Goal: Transaction & Acquisition: Purchase product/service

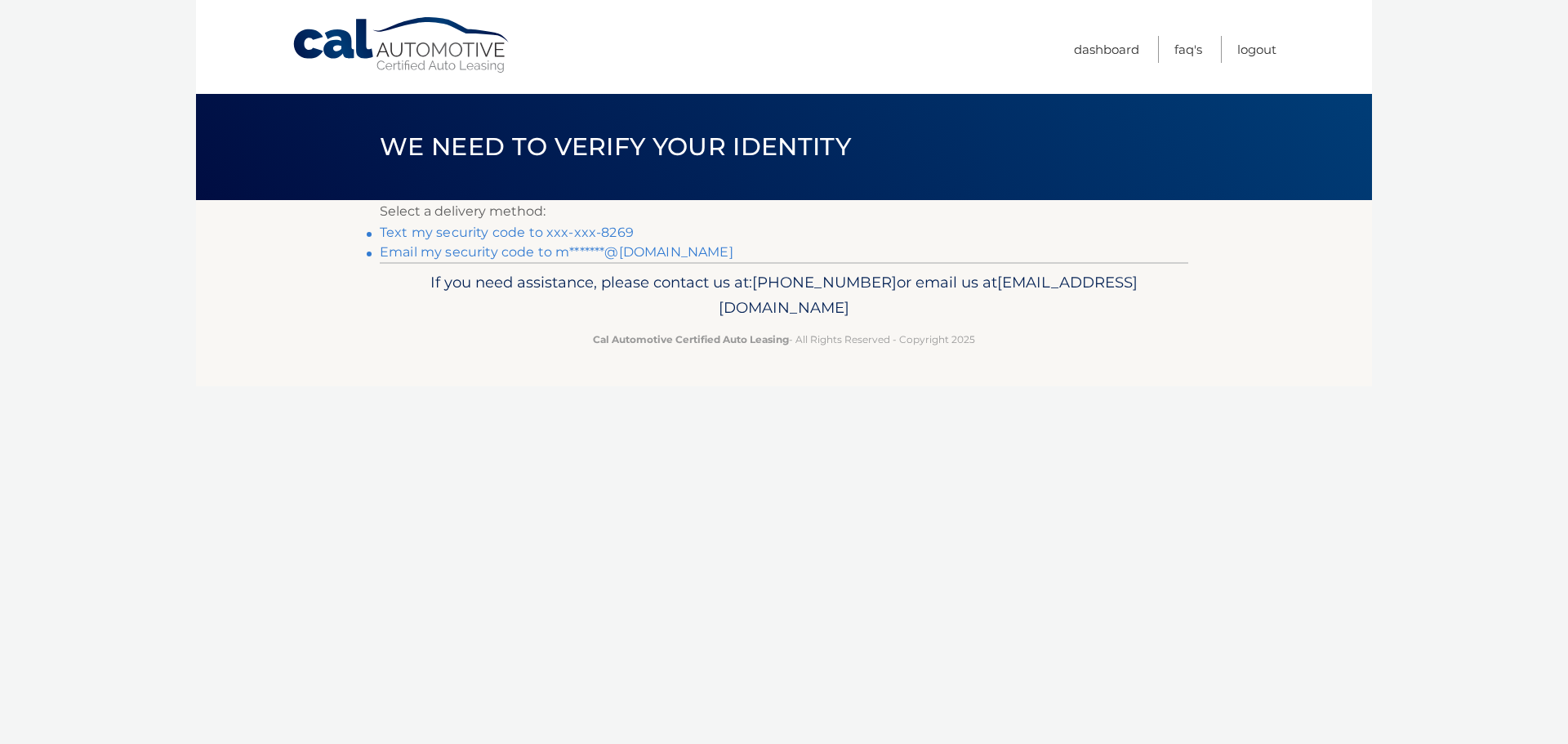
click at [529, 231] on link "Text my security code to xxx-xxx-8269" at bounding box center [506, 231] width 254 height 15
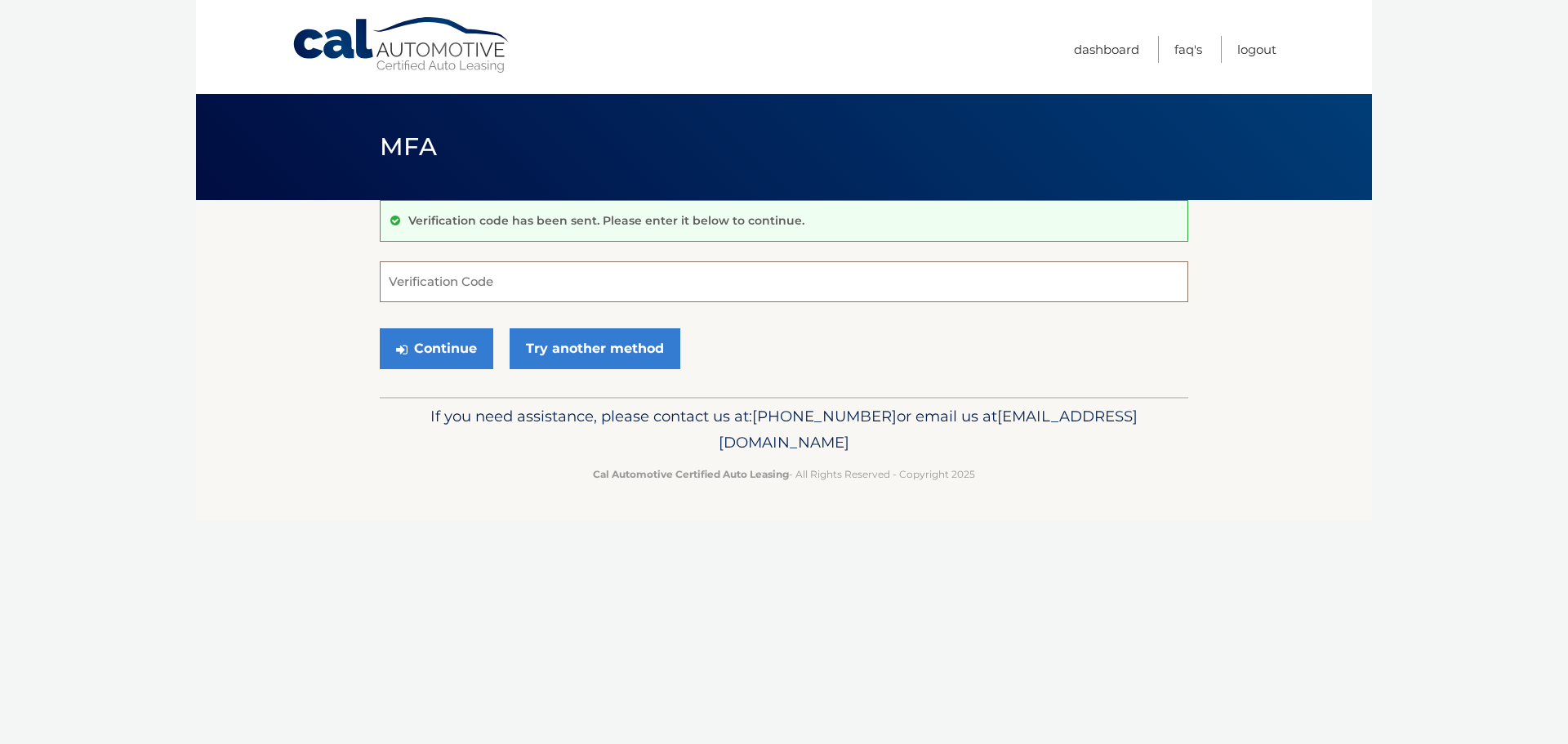
click at [398, 279] on input "Verification Code" at bounding box center [784, 281] width 808 height 41
type input "696619"
click at [453, 353] on button "Continue" at bounding box center [437, 348] width 114 height 41
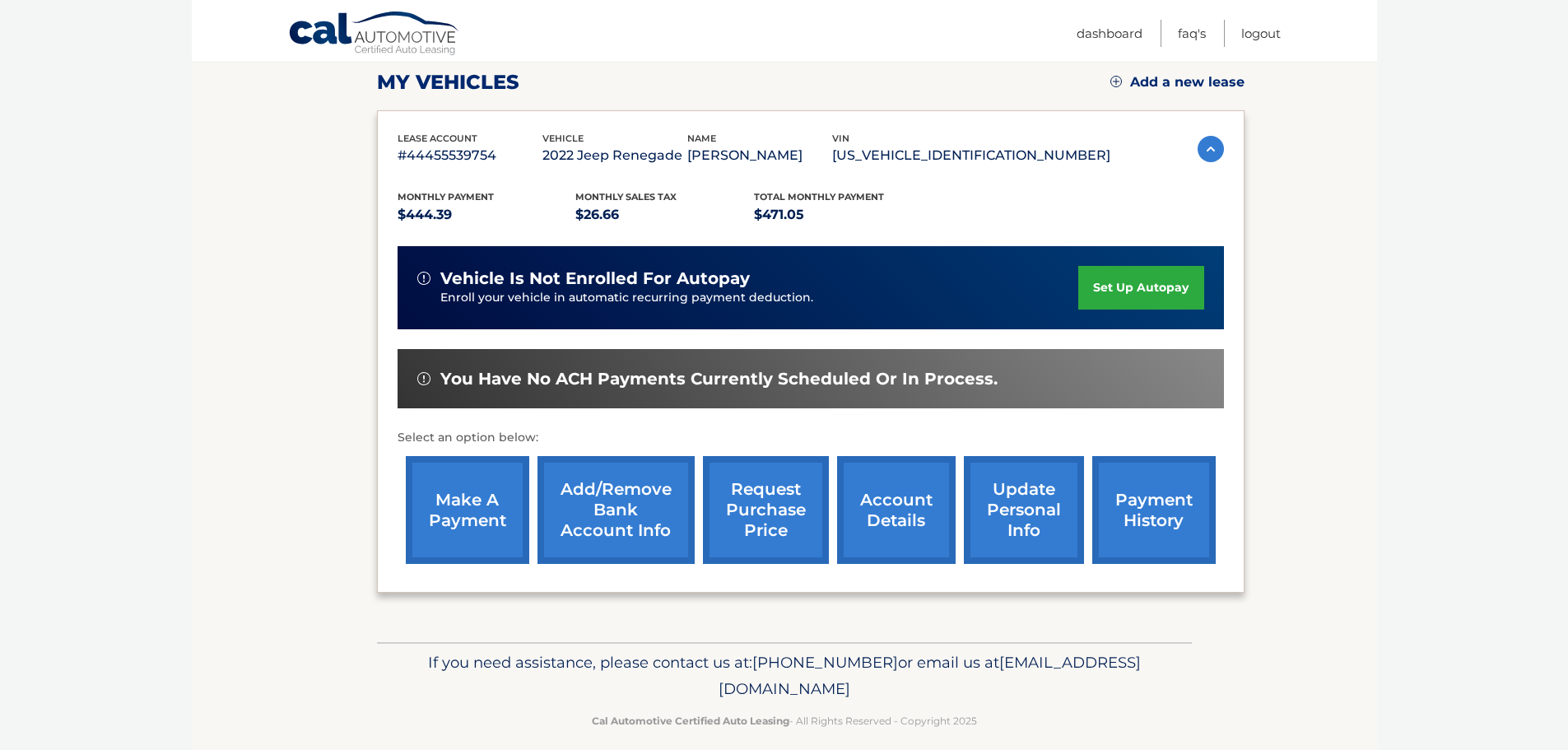
scroll to position [241, 0]
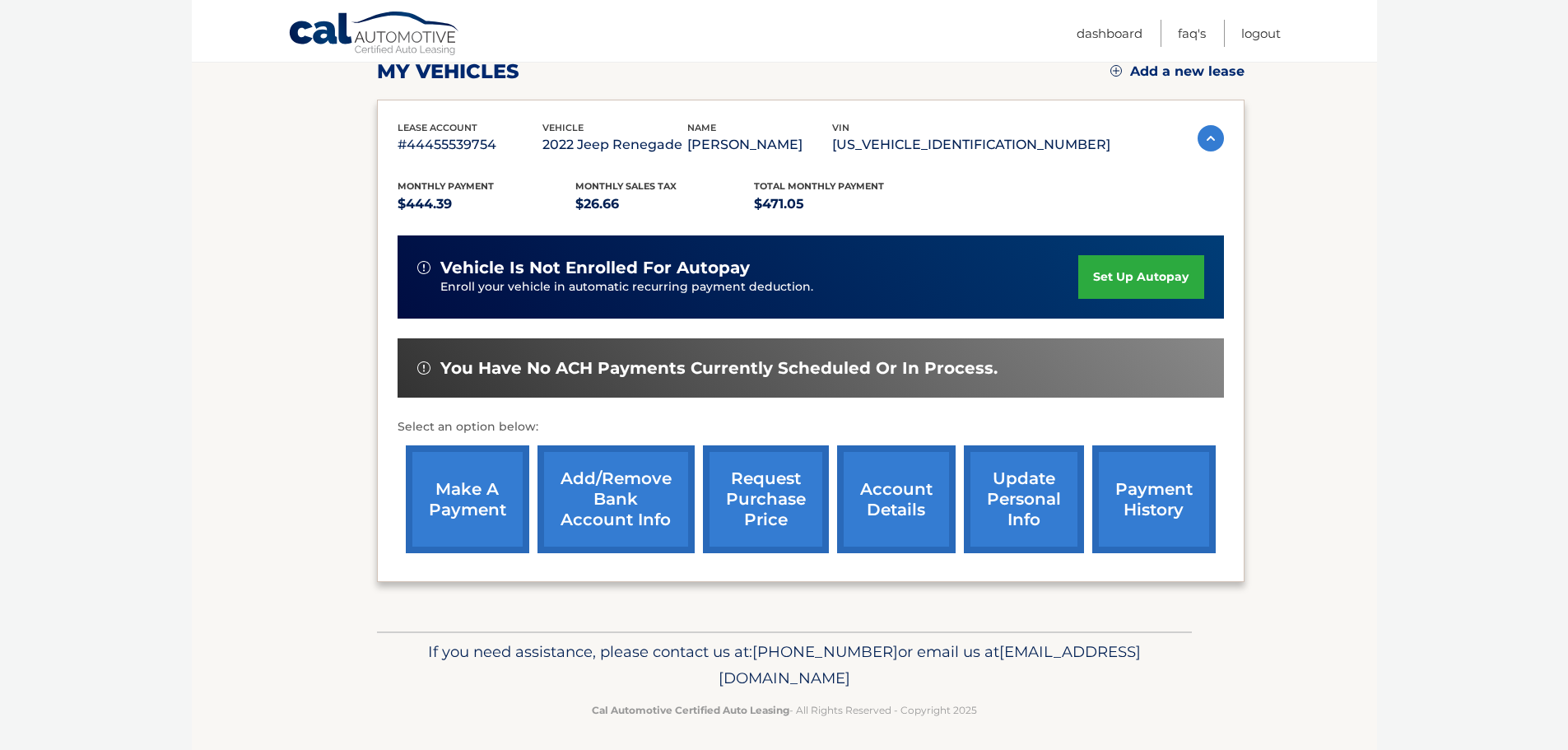
click at [479, 527] on link "make a payment" at bounding box center [466, 499] width 123 height 108
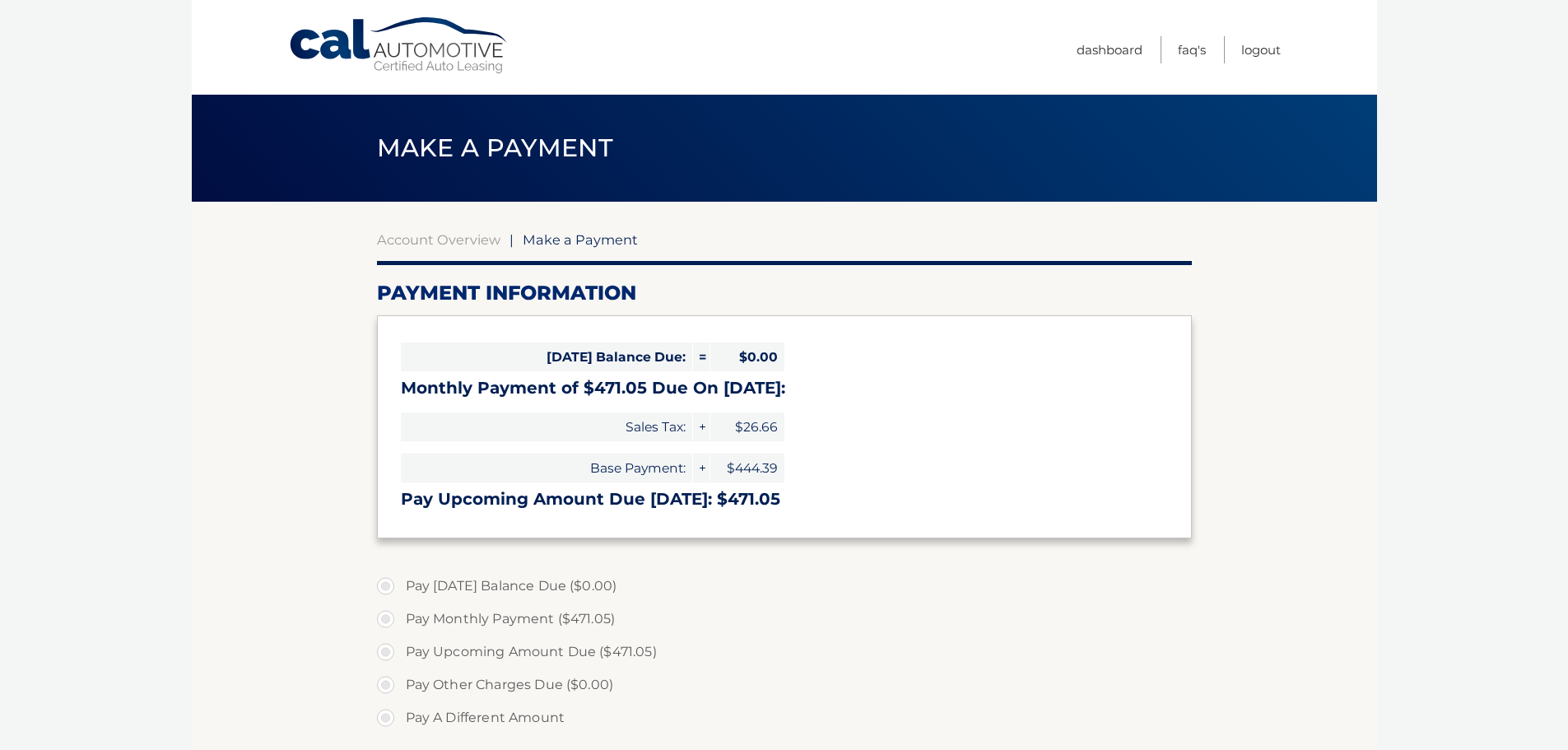
select select "N2YwN2MzNjktN2RkZS00YmQzLTg2MjEtMDU4NGE5MTJlYzUz"
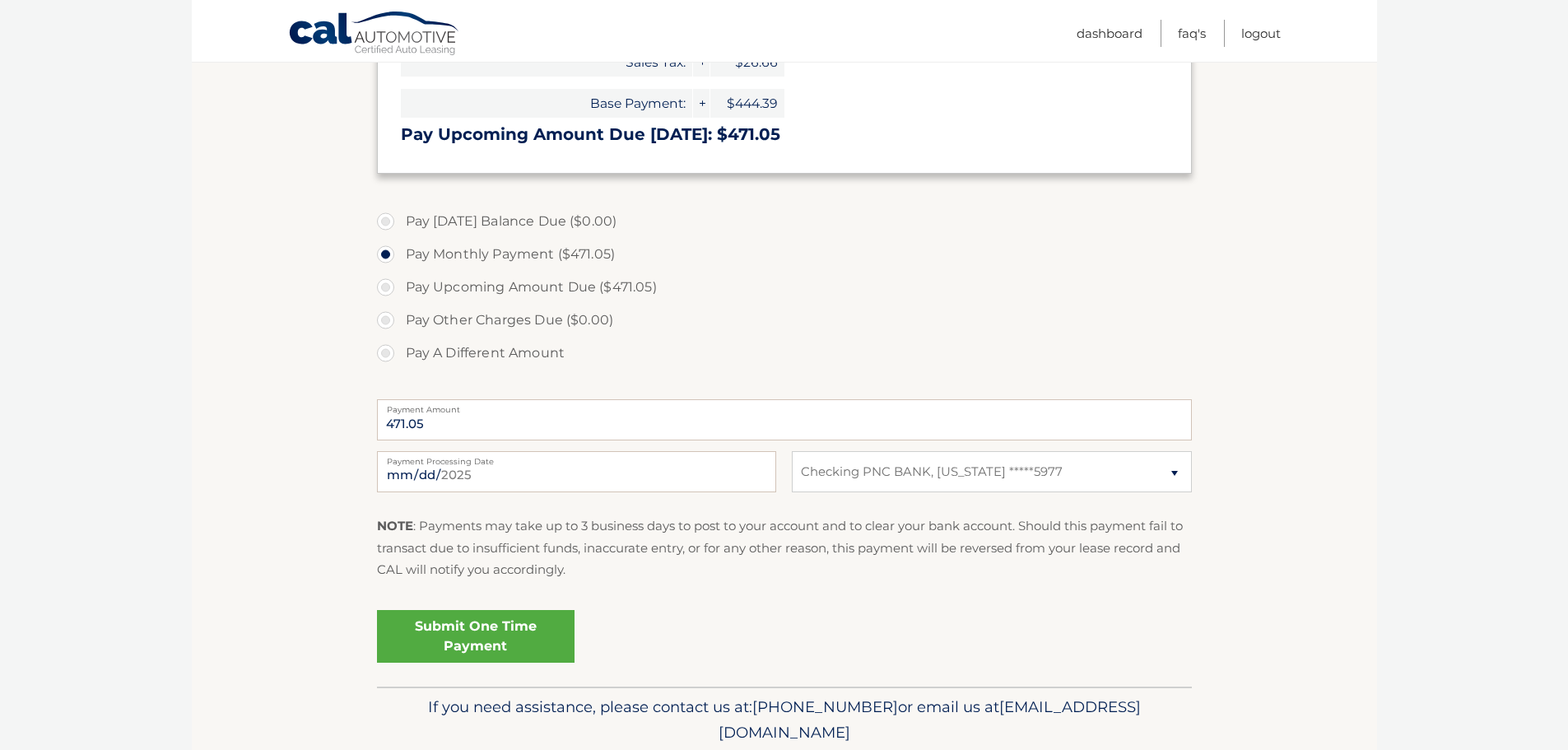
scroll to position [358, 0]
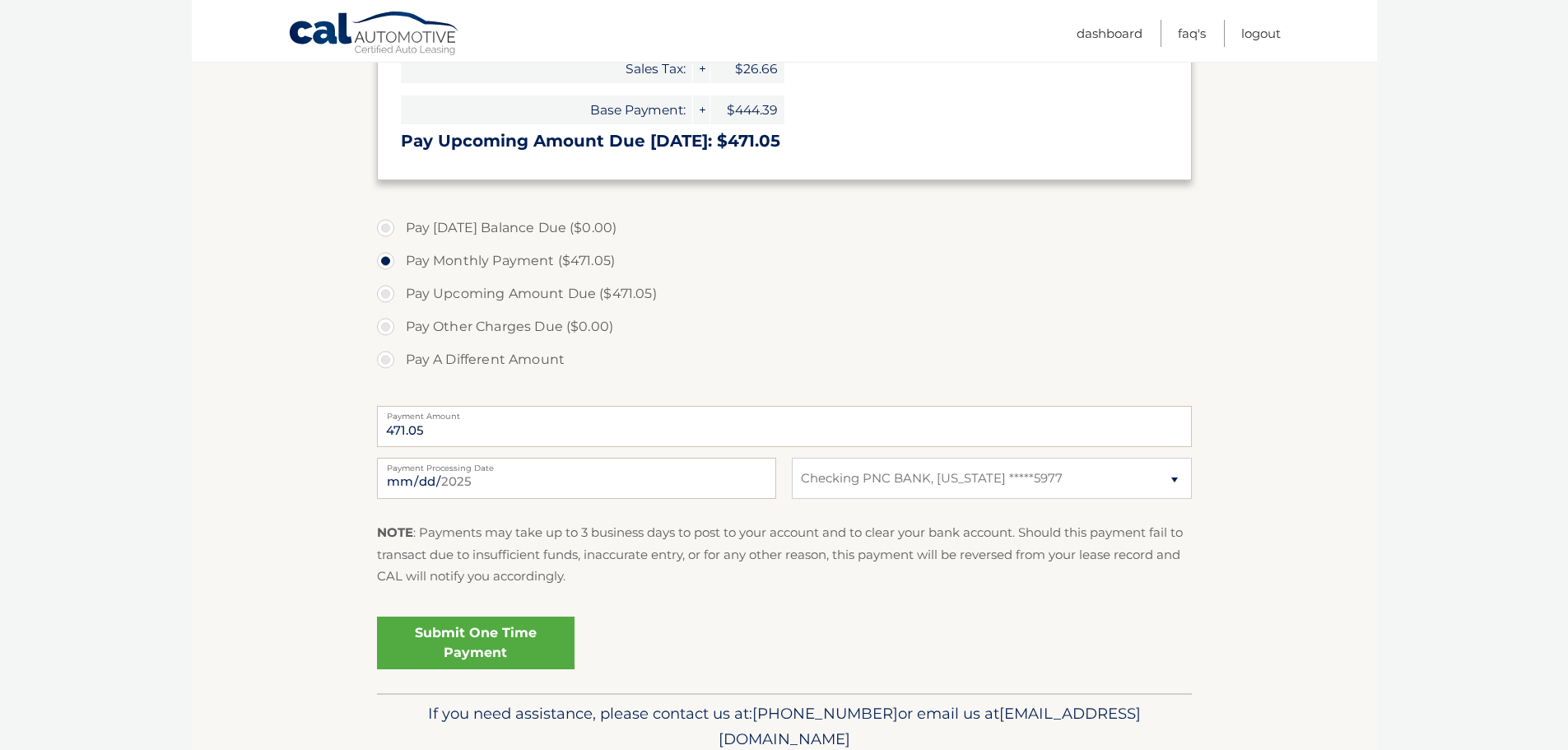
click at [528, 645] on link "Submit One Time Payment" at bounding box center [476, 642] width 198 height 53
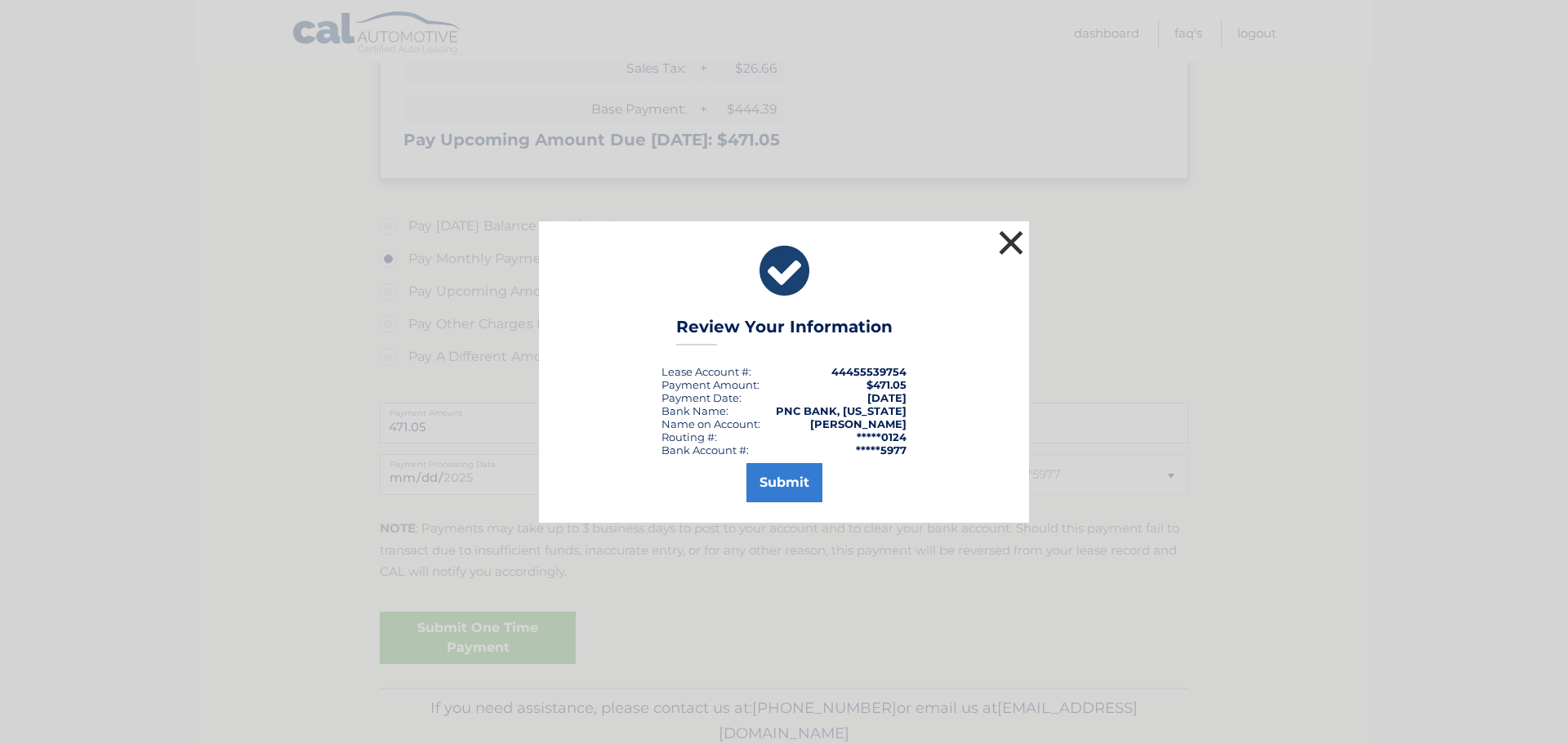
click at [1012, 245] on button "×" at bounding box center [1011, 242] width 33 height 33
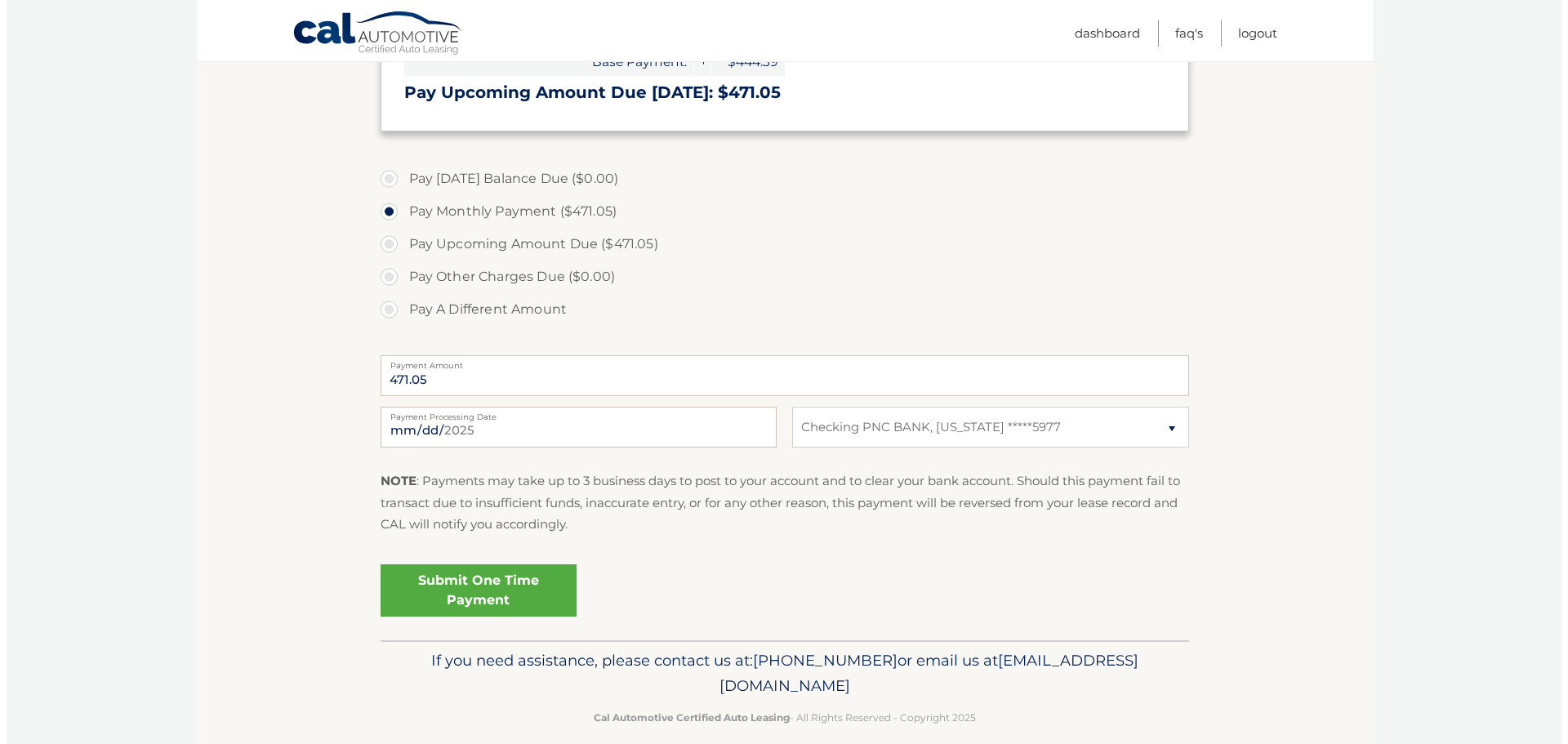
scroll to position [404, 0]
click at [514, 580] on link "Submit One Time Payment" at bounding box center [472, 589] width 196 height 52
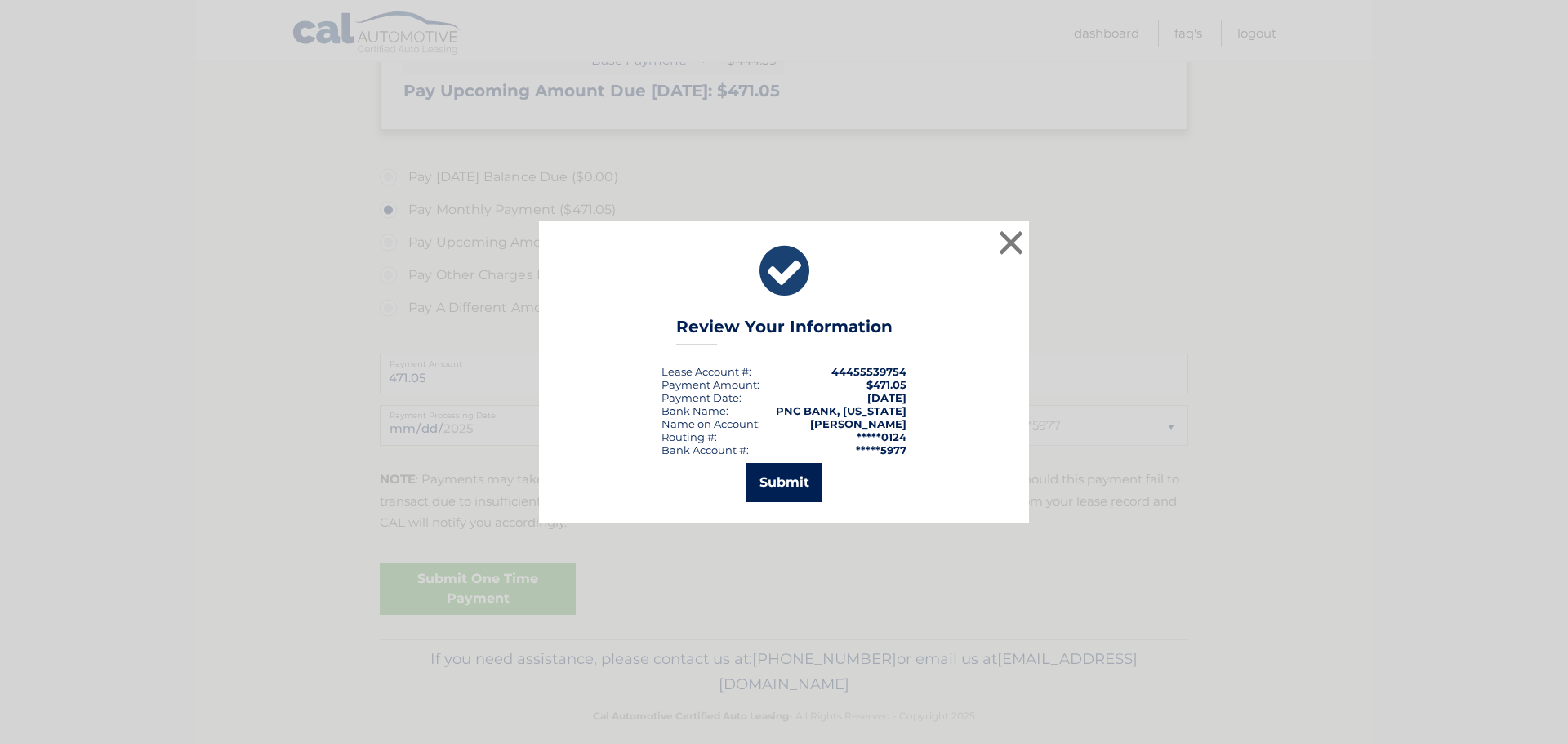
click at [776, 480] on button "Submit" at bounding box center [784, 482] width 76 height 39
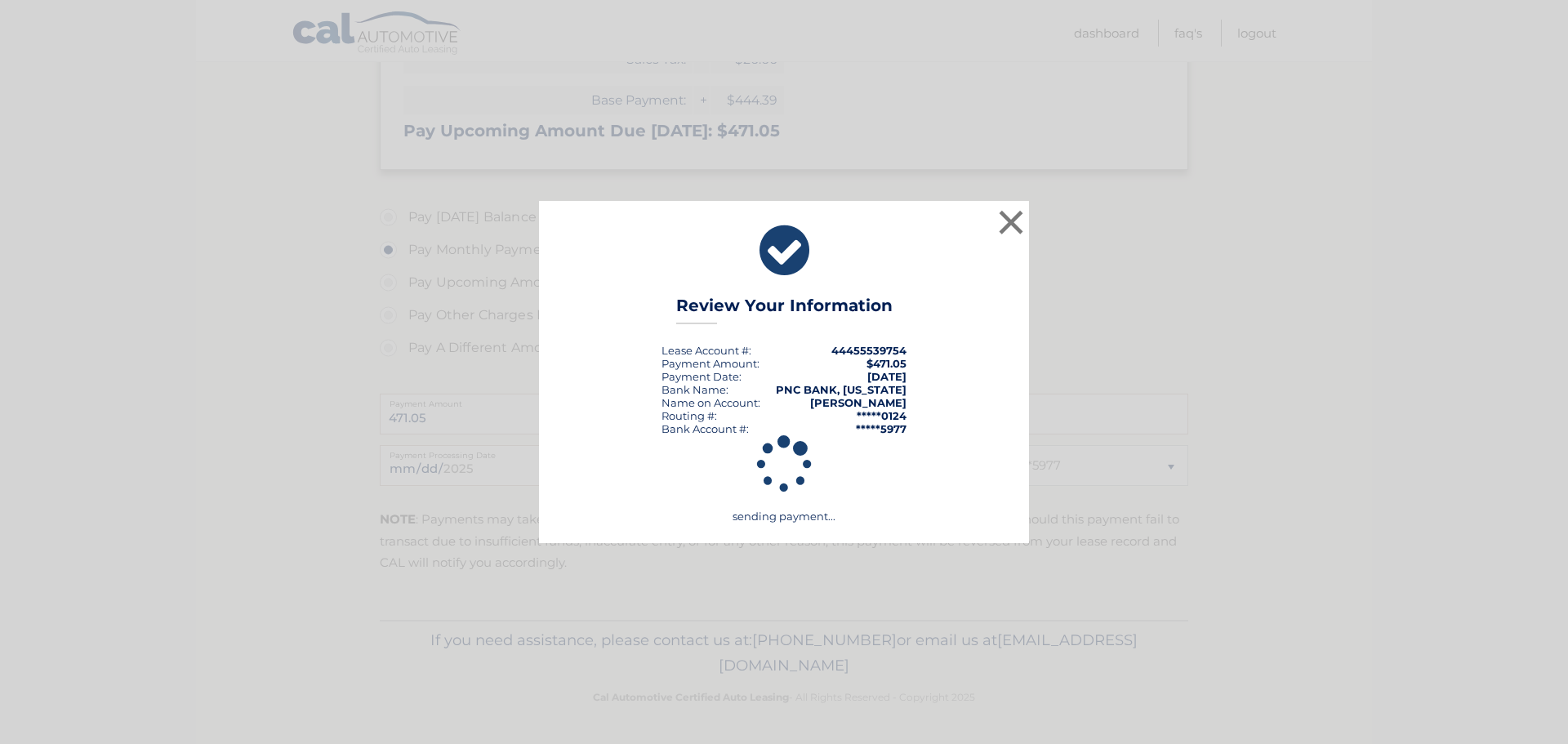
scroll to position [364, 0]
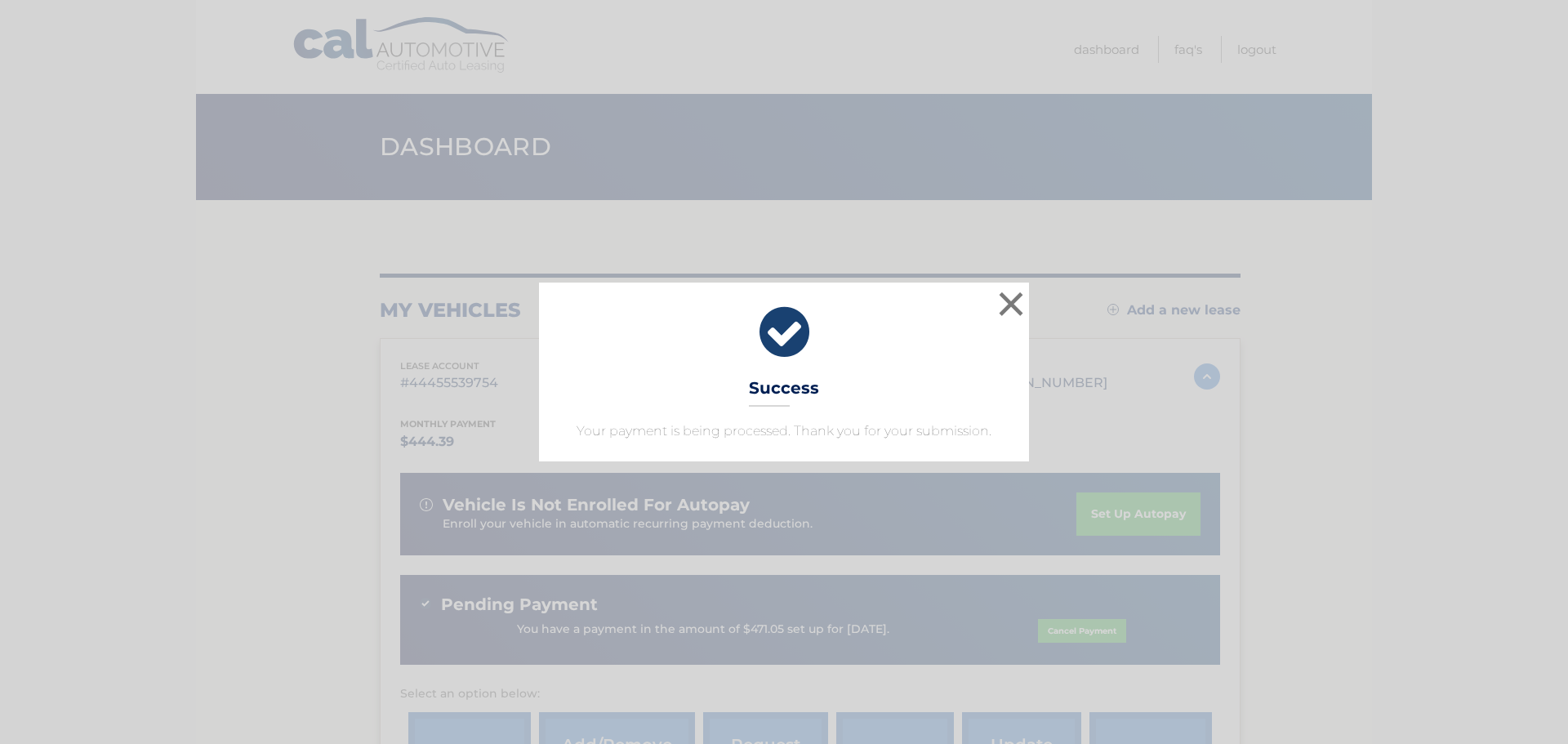
click at [788, 404] on h3 "Success" at bounding box center [784, 392] width 71 height 29
click at [1015, 306] on button "×" at bounding box center [1011, 304] width 33 height 33
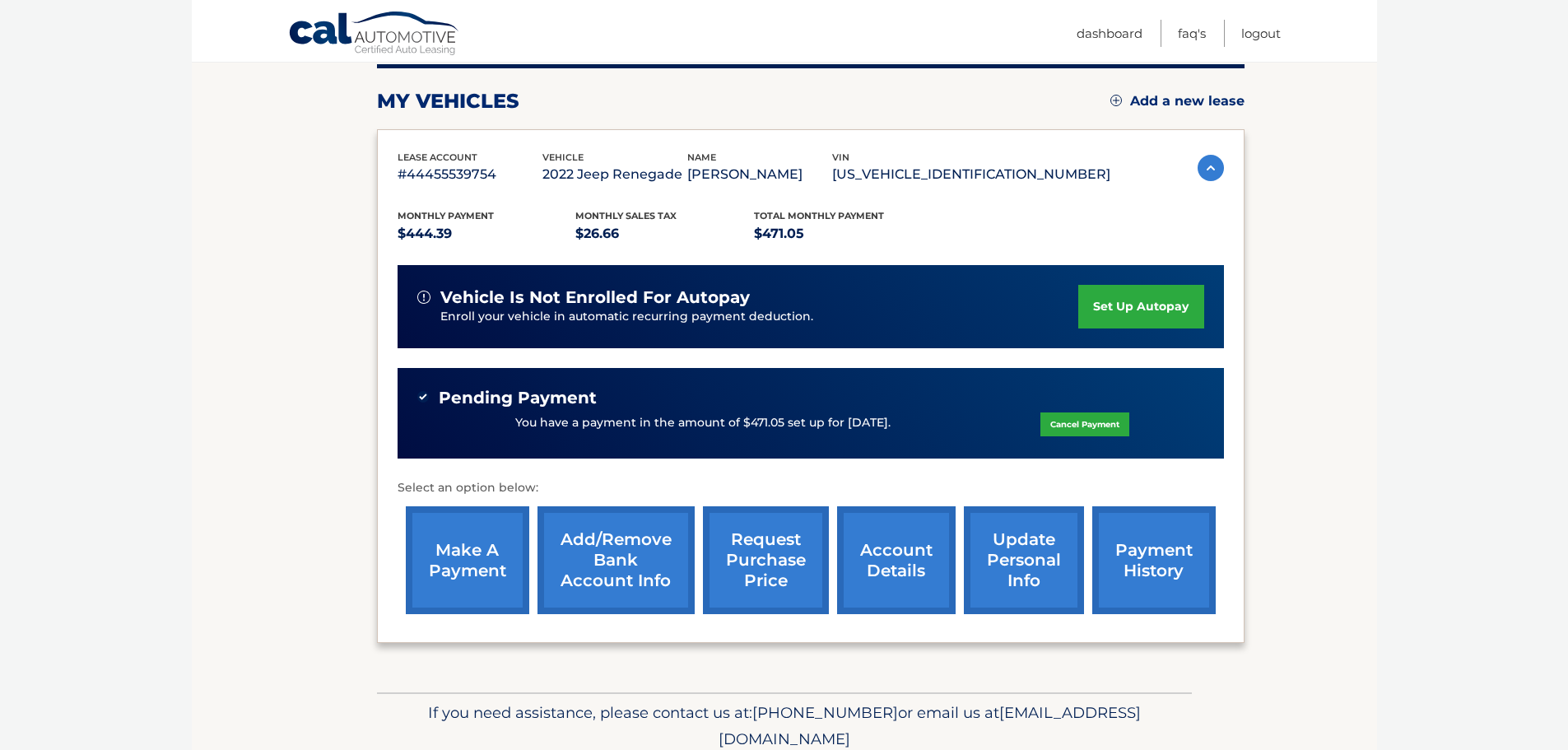
scroll to position [213, 0]
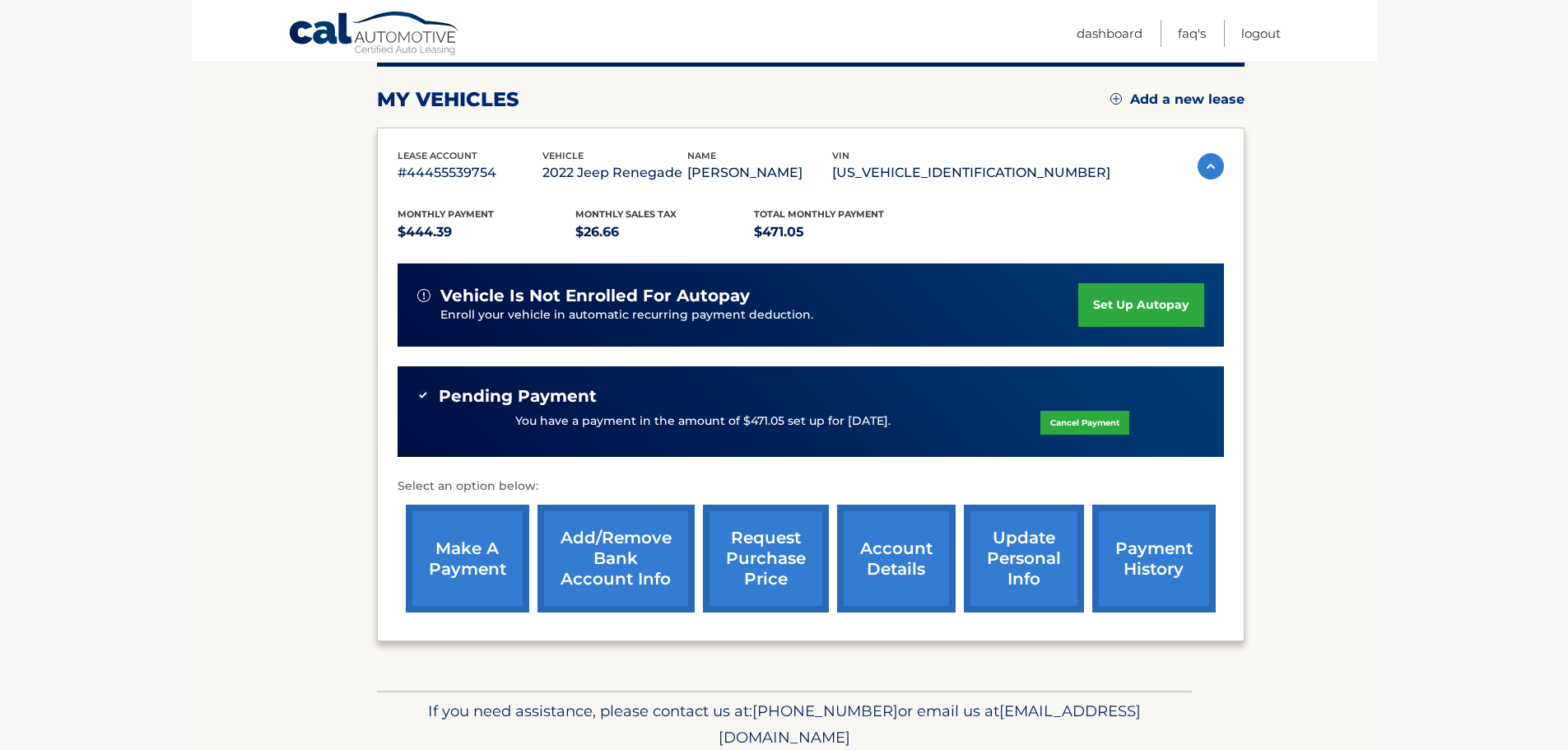
click at [897, 577] on link "account details" at bounding box center [897, 559] width 118 height 108
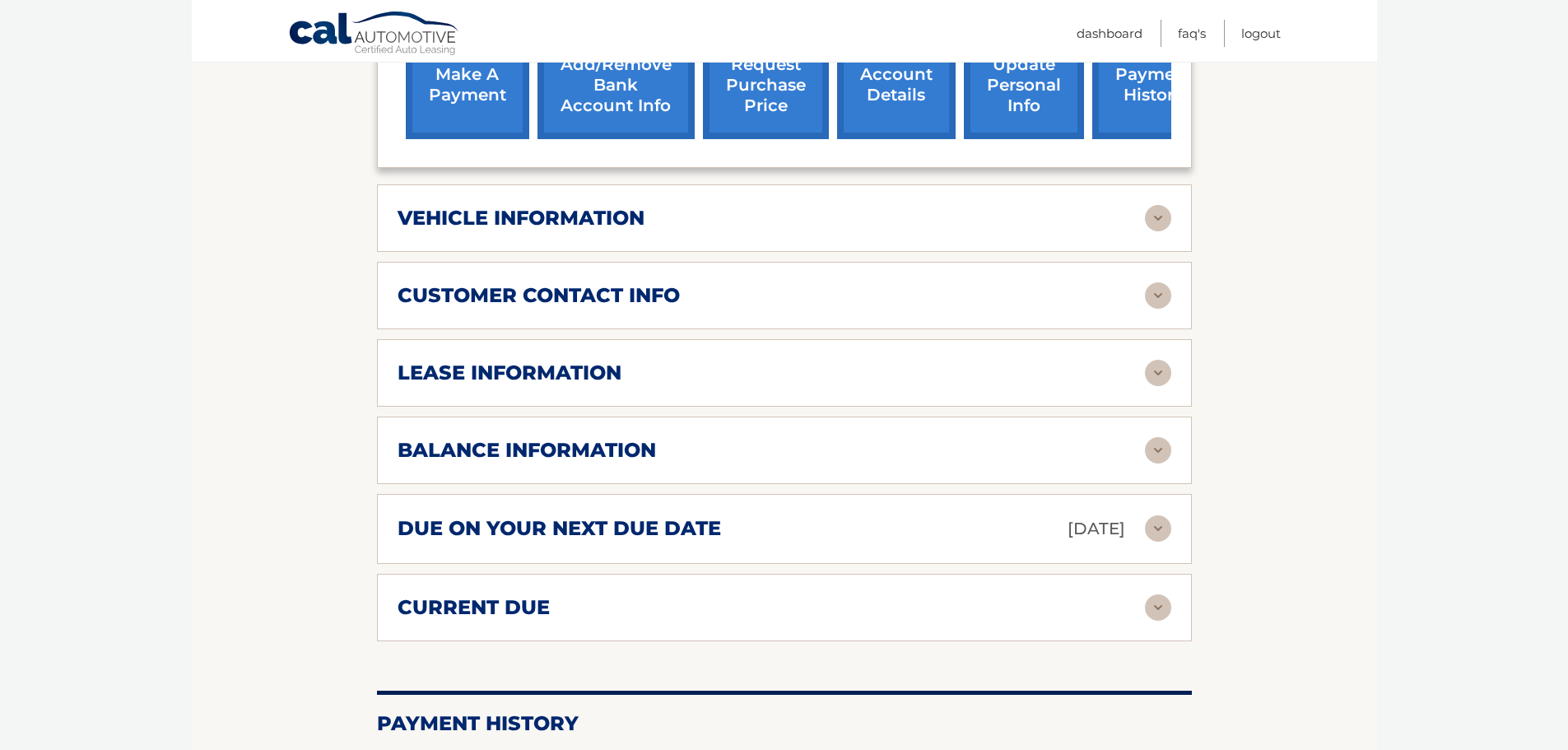
scroll to position [704, 0]
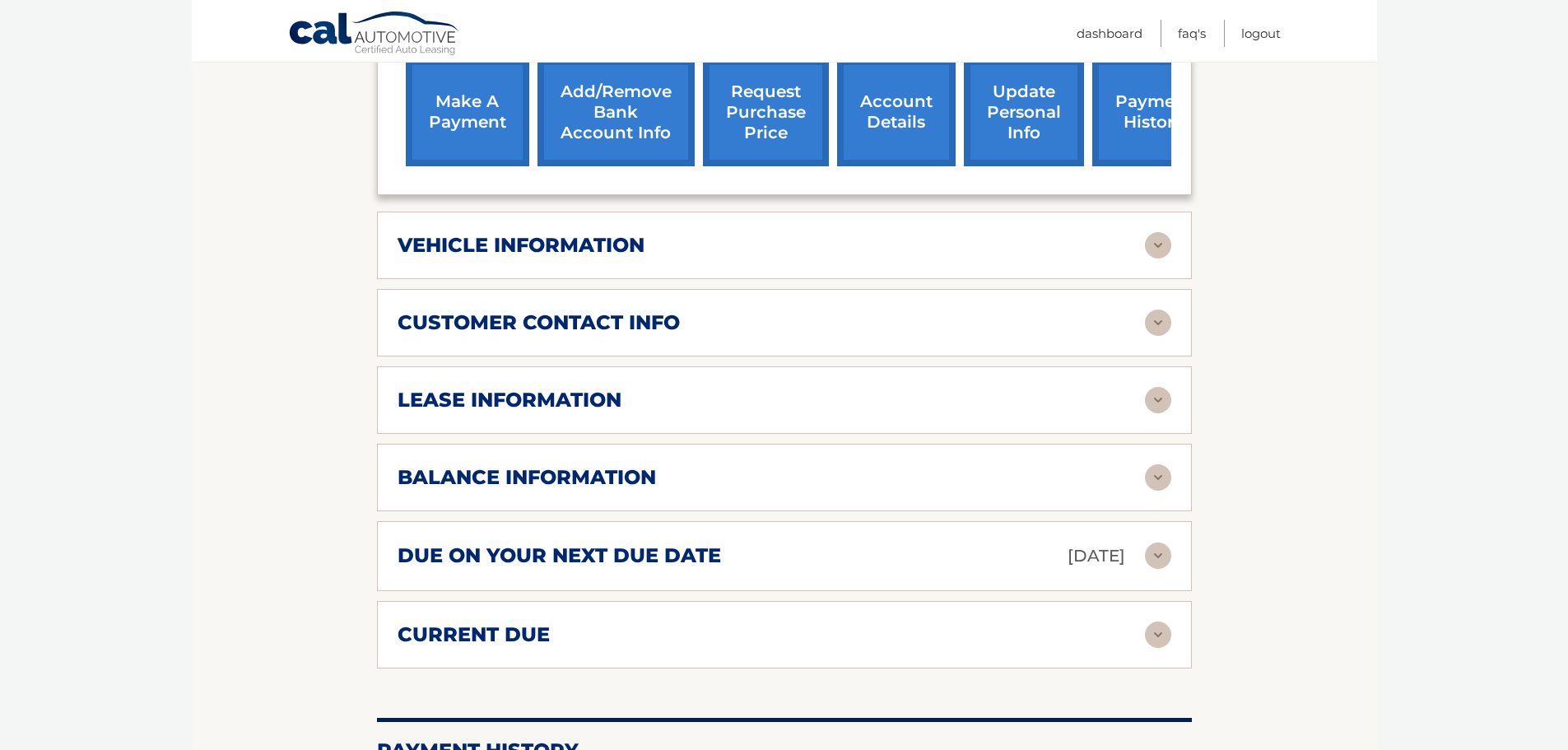
drag, startPoint x: 1567, startPoint y: 574, endPoint x: 1559, endPoint y: 649, distance: 75.4
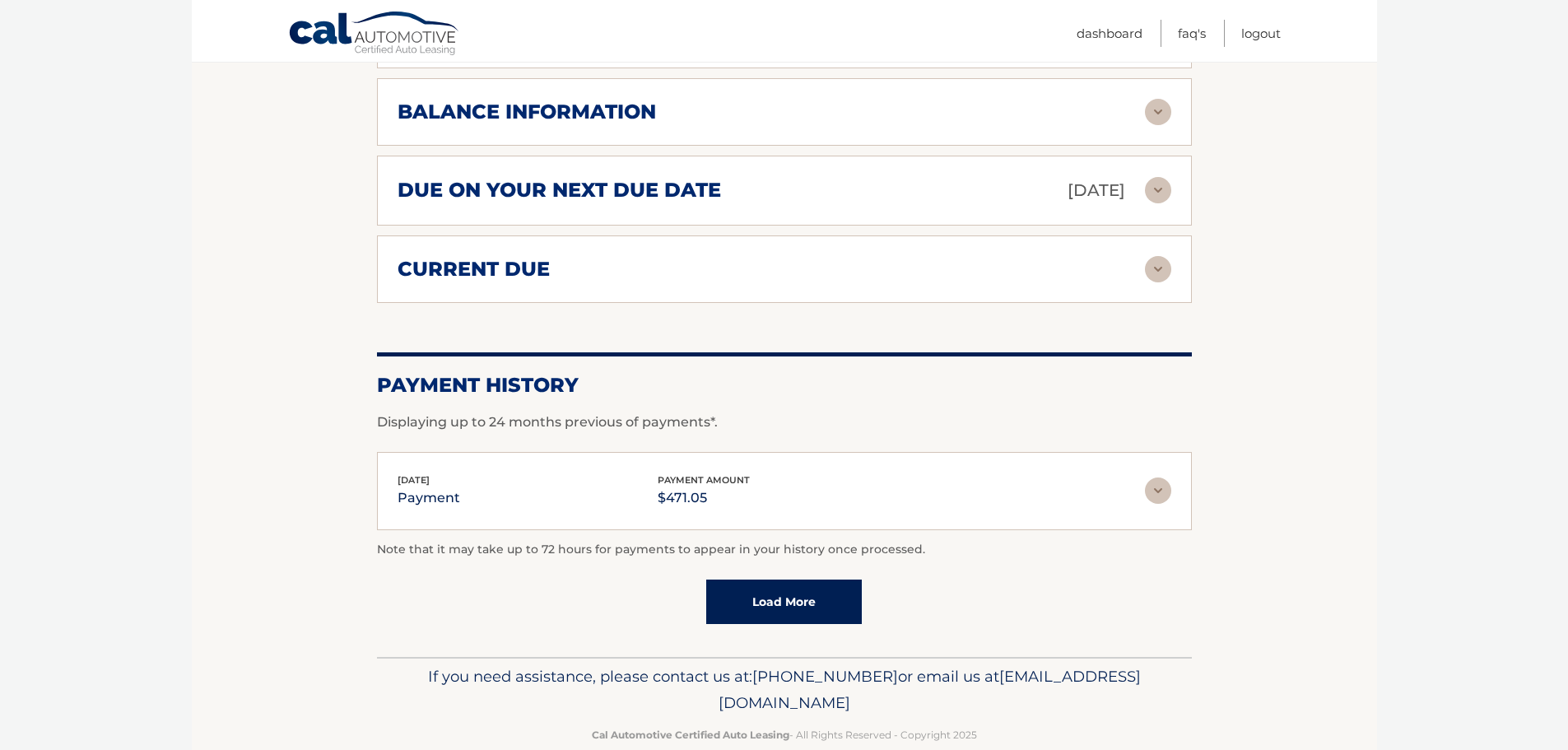
scroll to position [1039, 0]
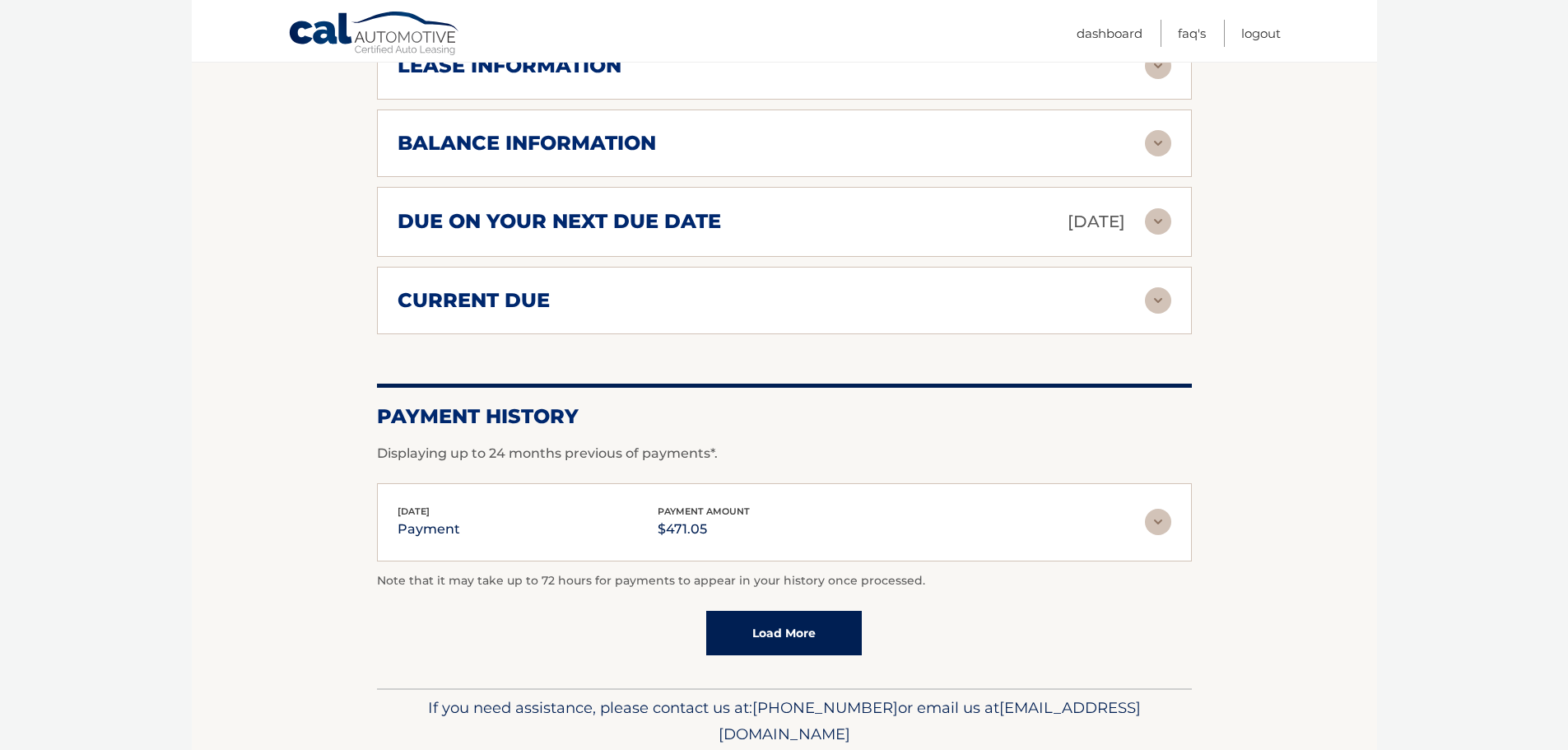
click at [776, 611] on link "Load More" at bounding box center [784, 632] width 156 height 45
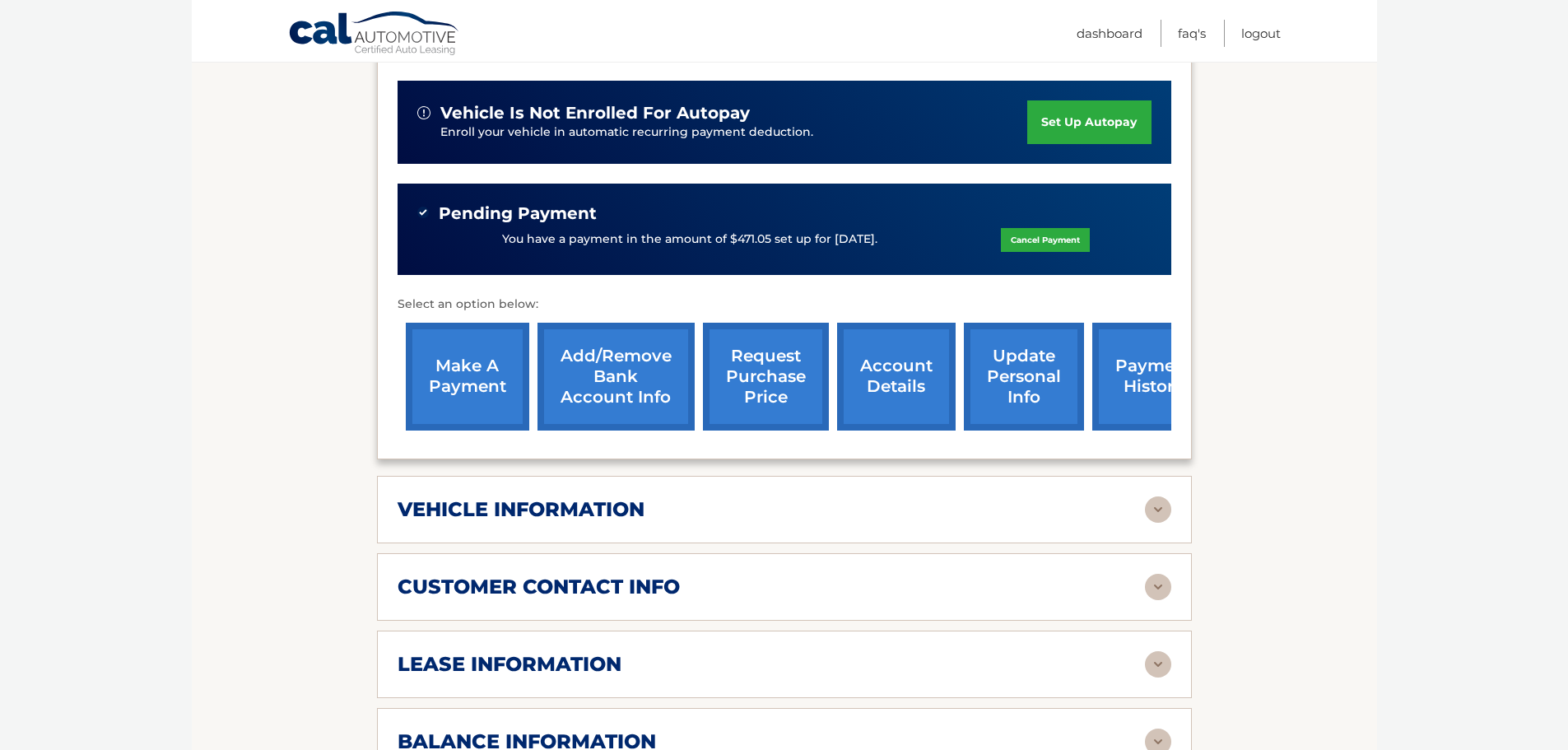
scroll to position [370, 0]
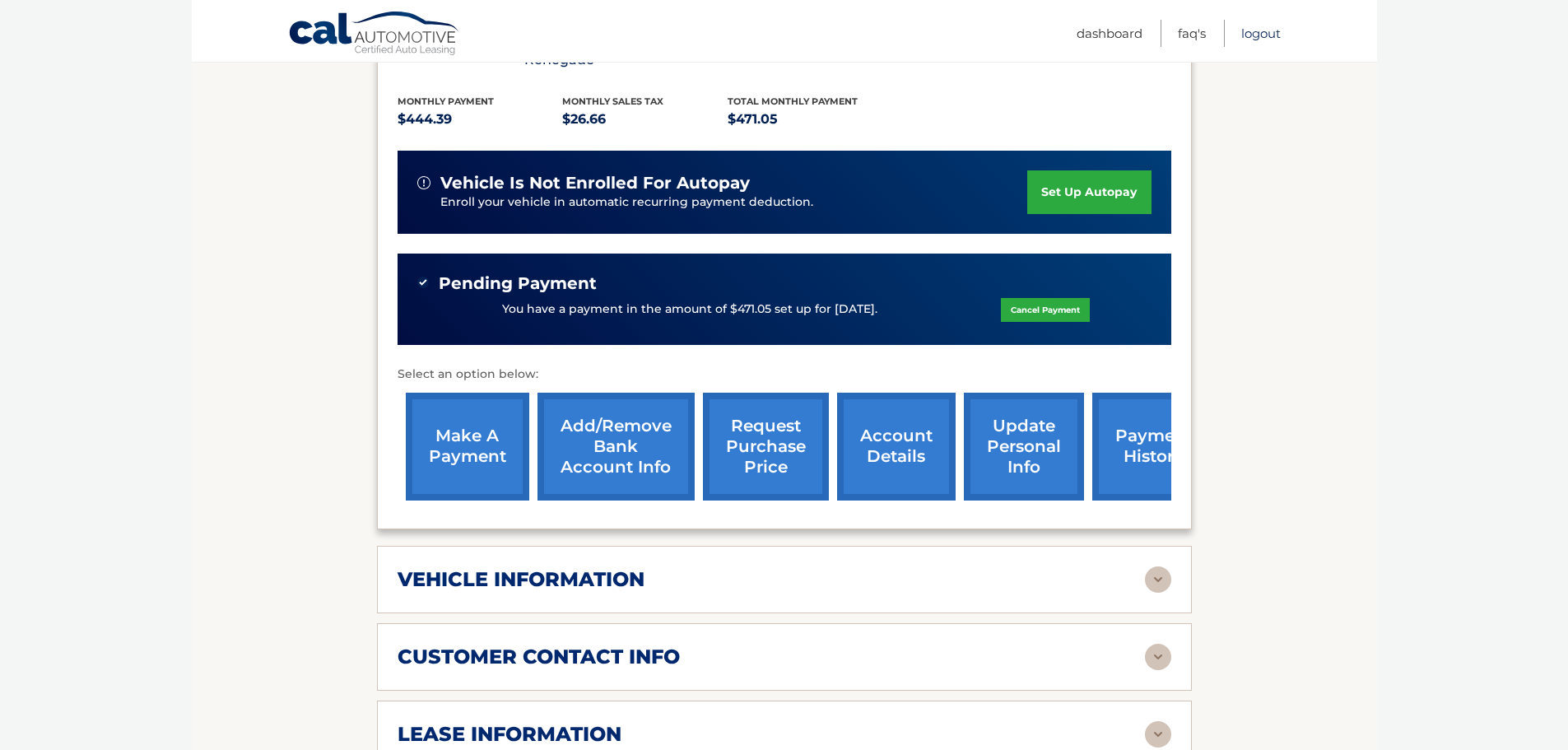
click at [1254, 33] on link "Logout" at bounding box center [1260, 34] width 39 height 27
